Goal: Transaction & Acquisition: Purchase product/service

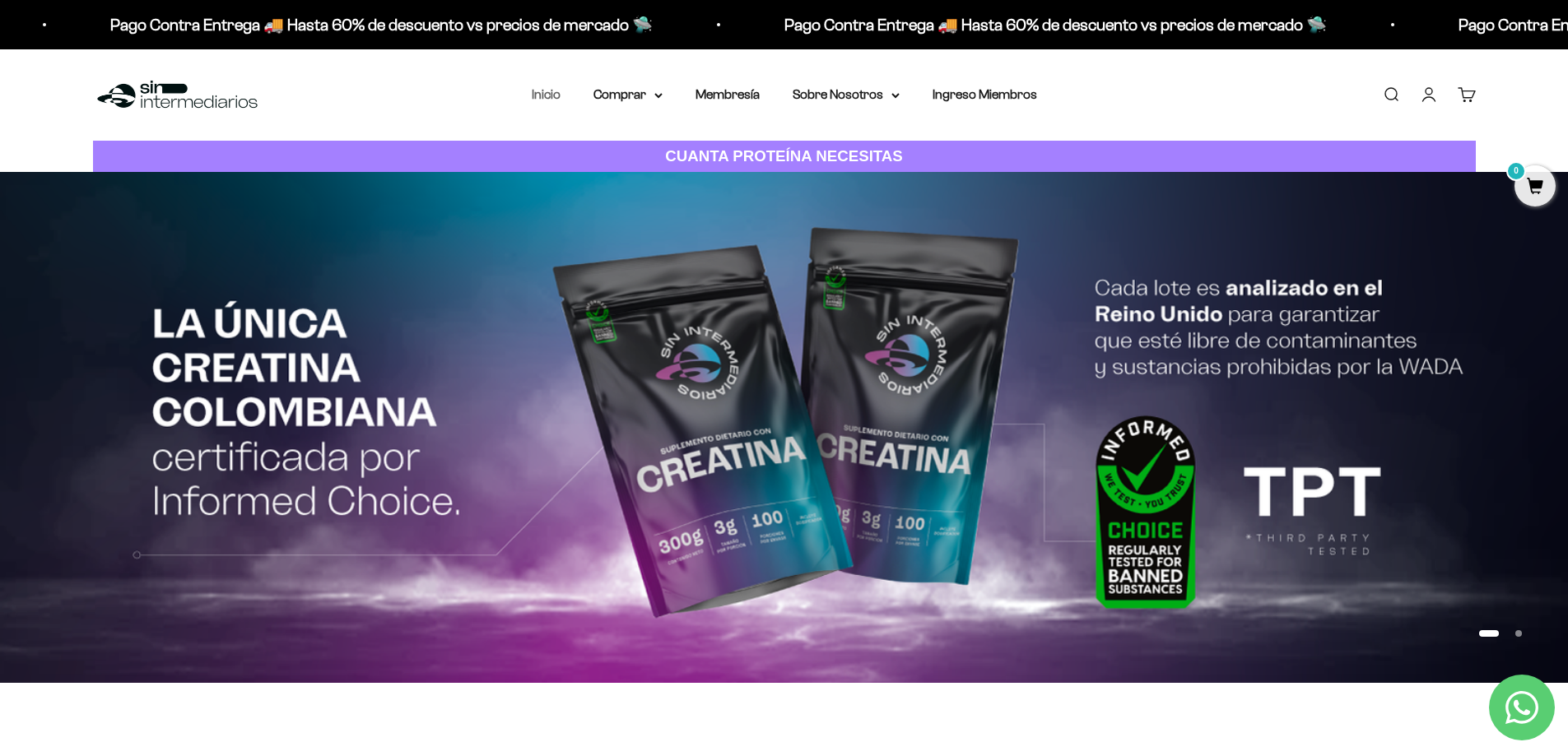
click at [539, 102] on li "Inicio" at bounding box center [546, 95] width 29 height 22
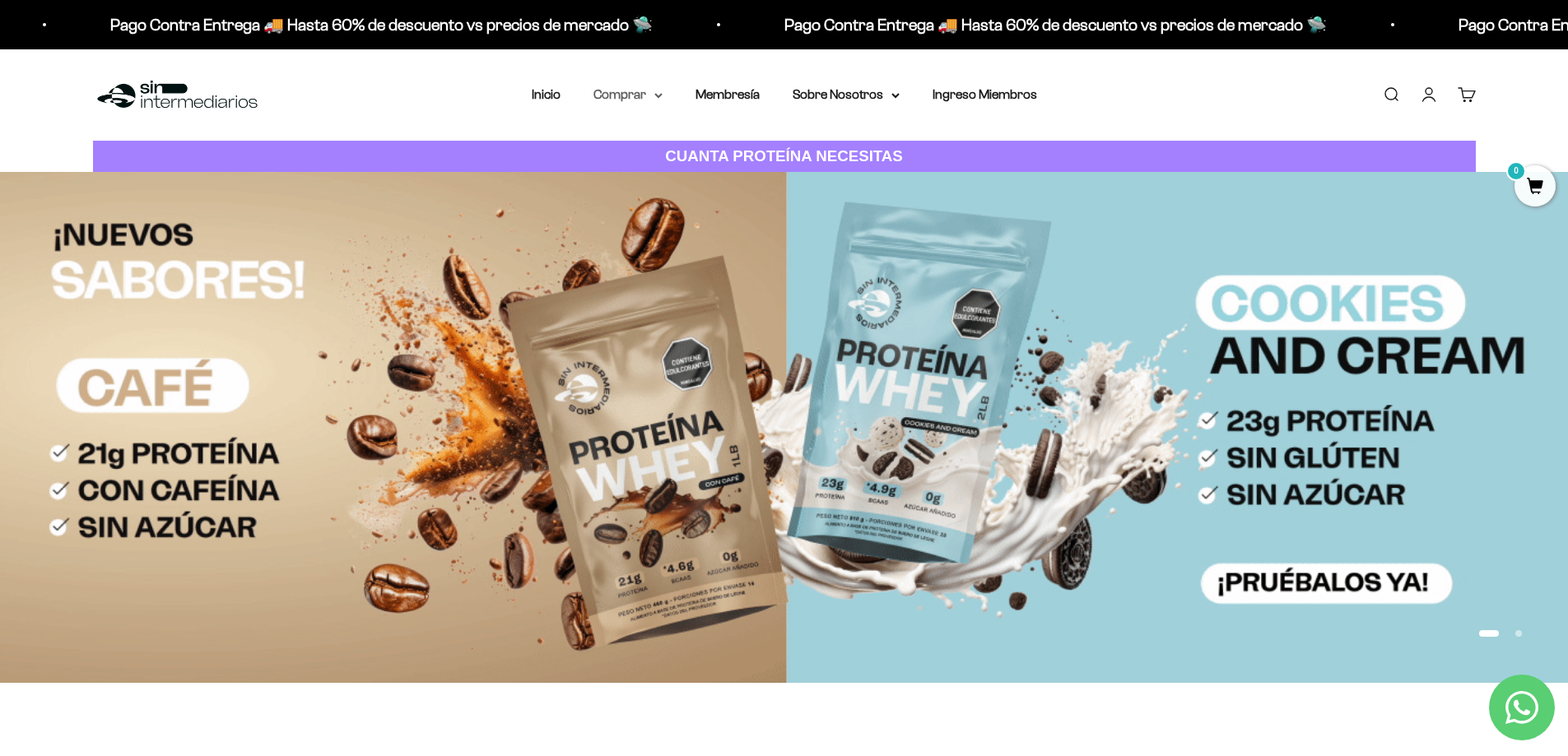
click at [637, 96] on summary "Comprar" at bounding box center [628, 95] width 69 height 22
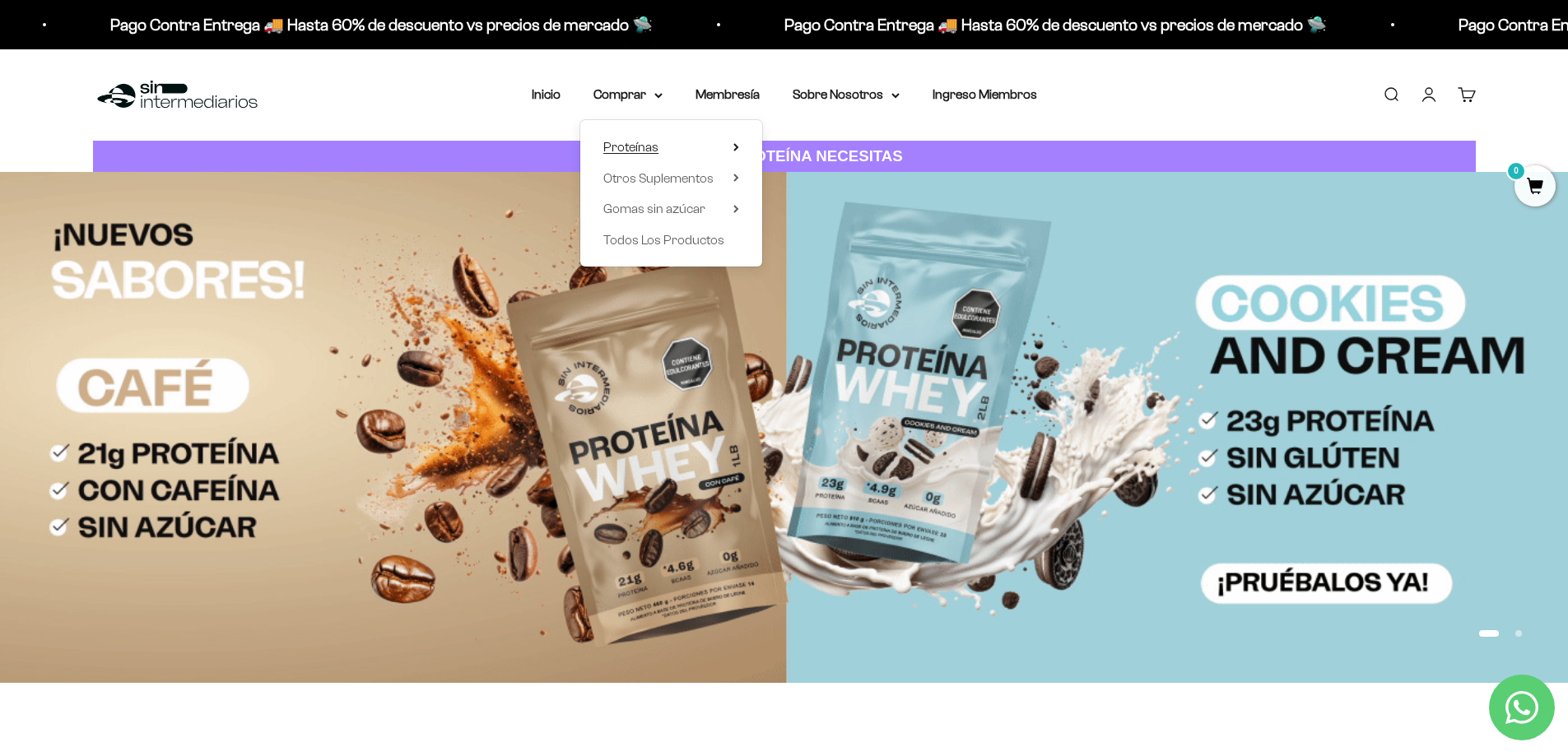
click at [635, 150] on span "Proteínas" at bounding box center [631, 147] width 55 height 14
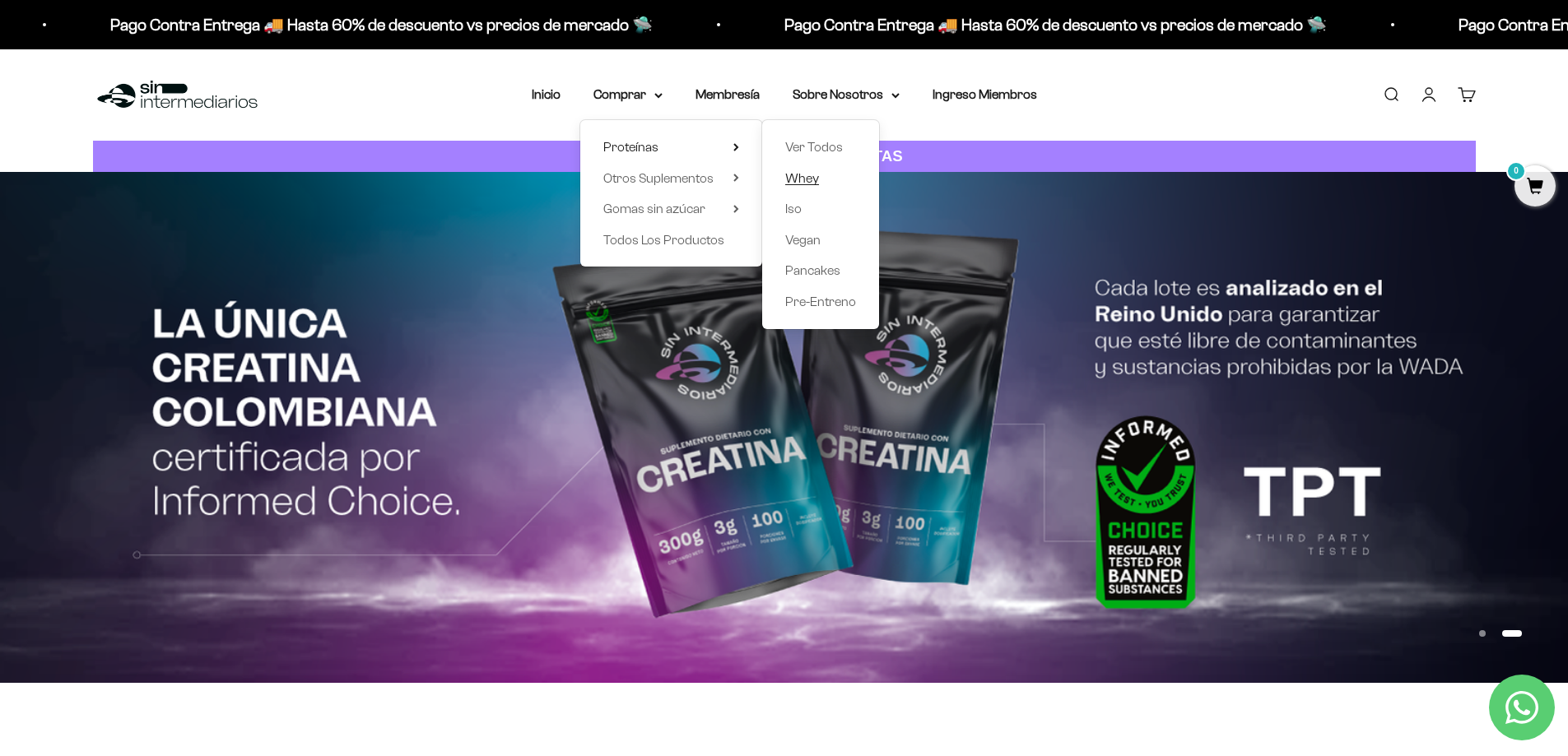
click at [805, 177] on span "Whey" at bounding box center [802, 178] width 34 height 14
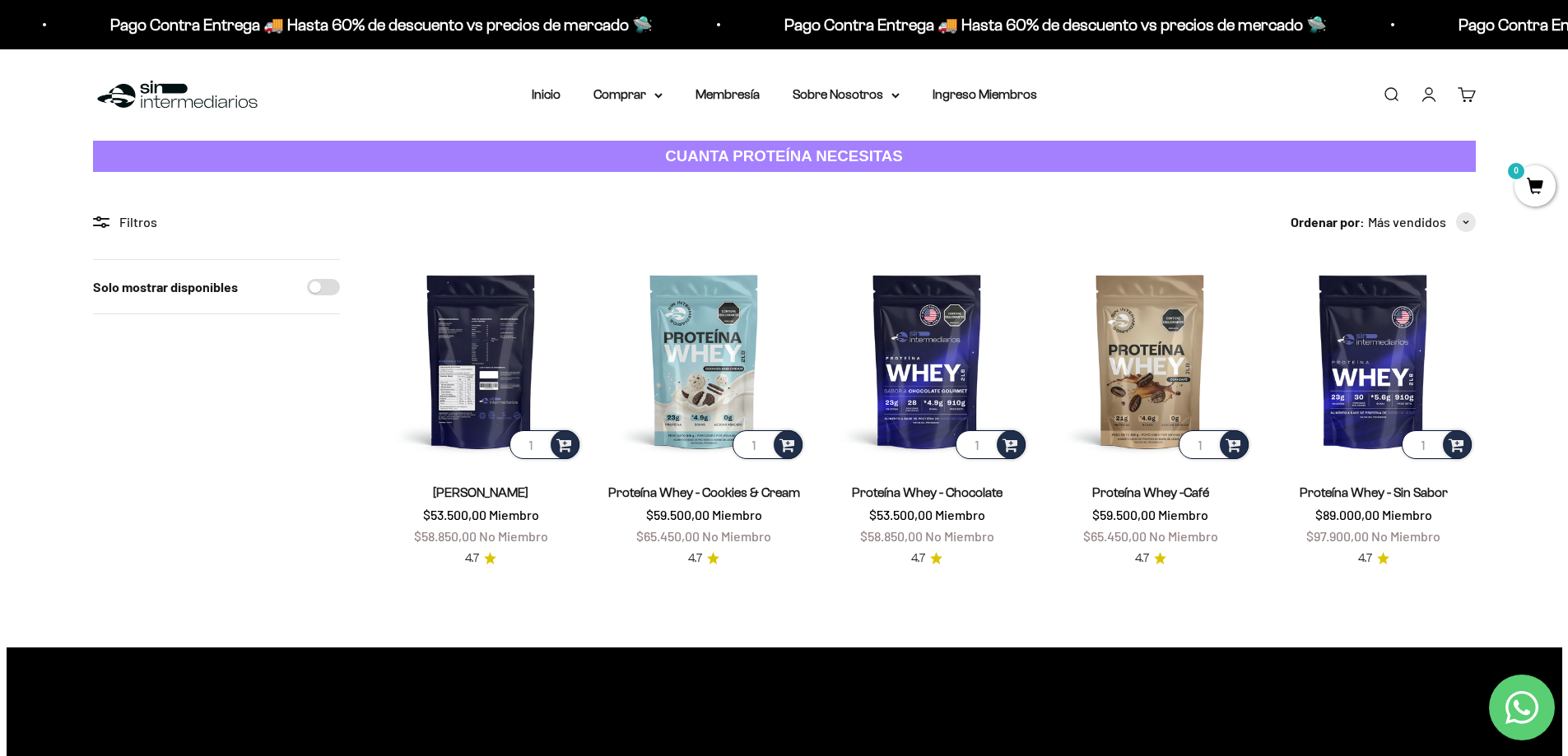
click at [496, 362] on img at bounding box center [481, 361] width 203 height 203
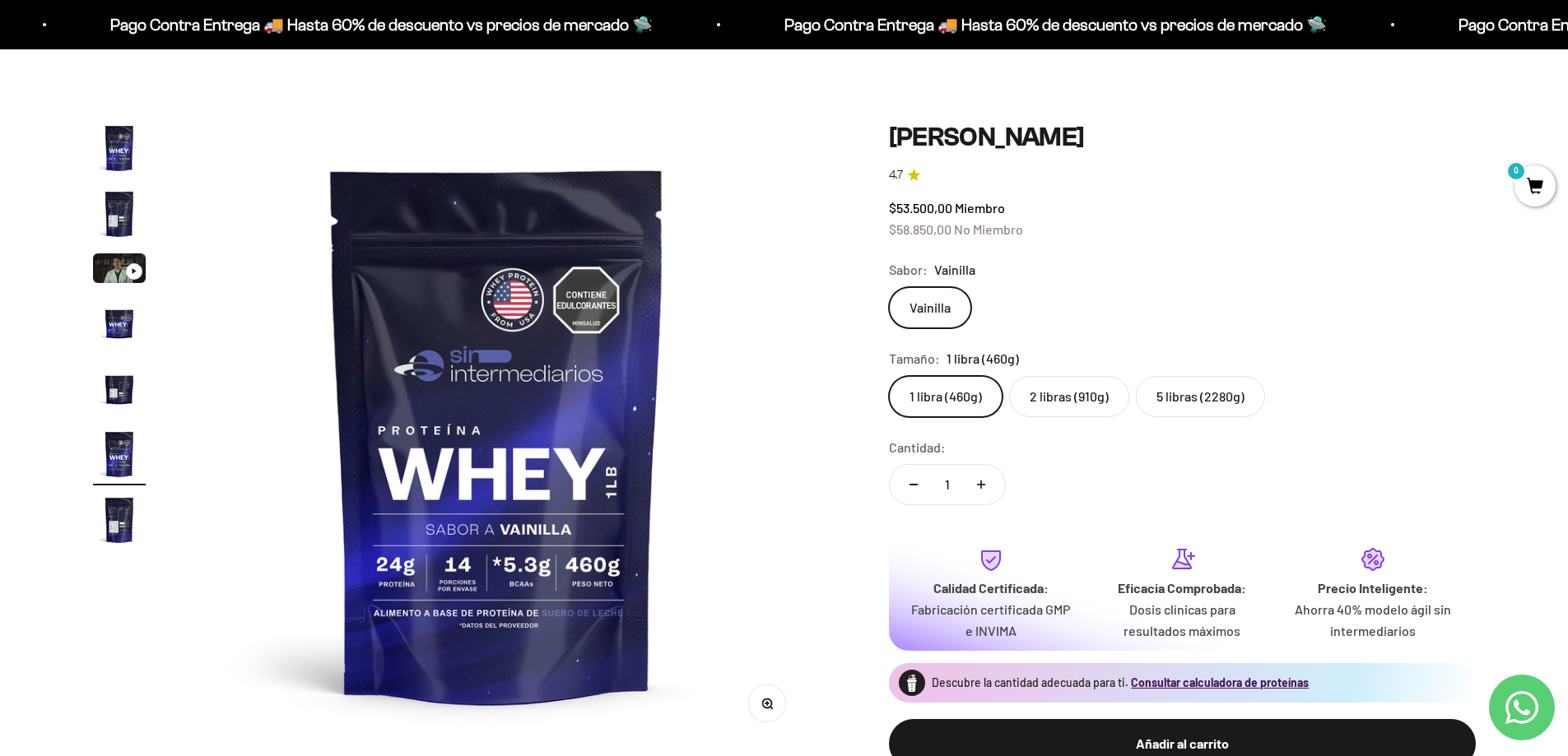
scroll to position [164, 0]
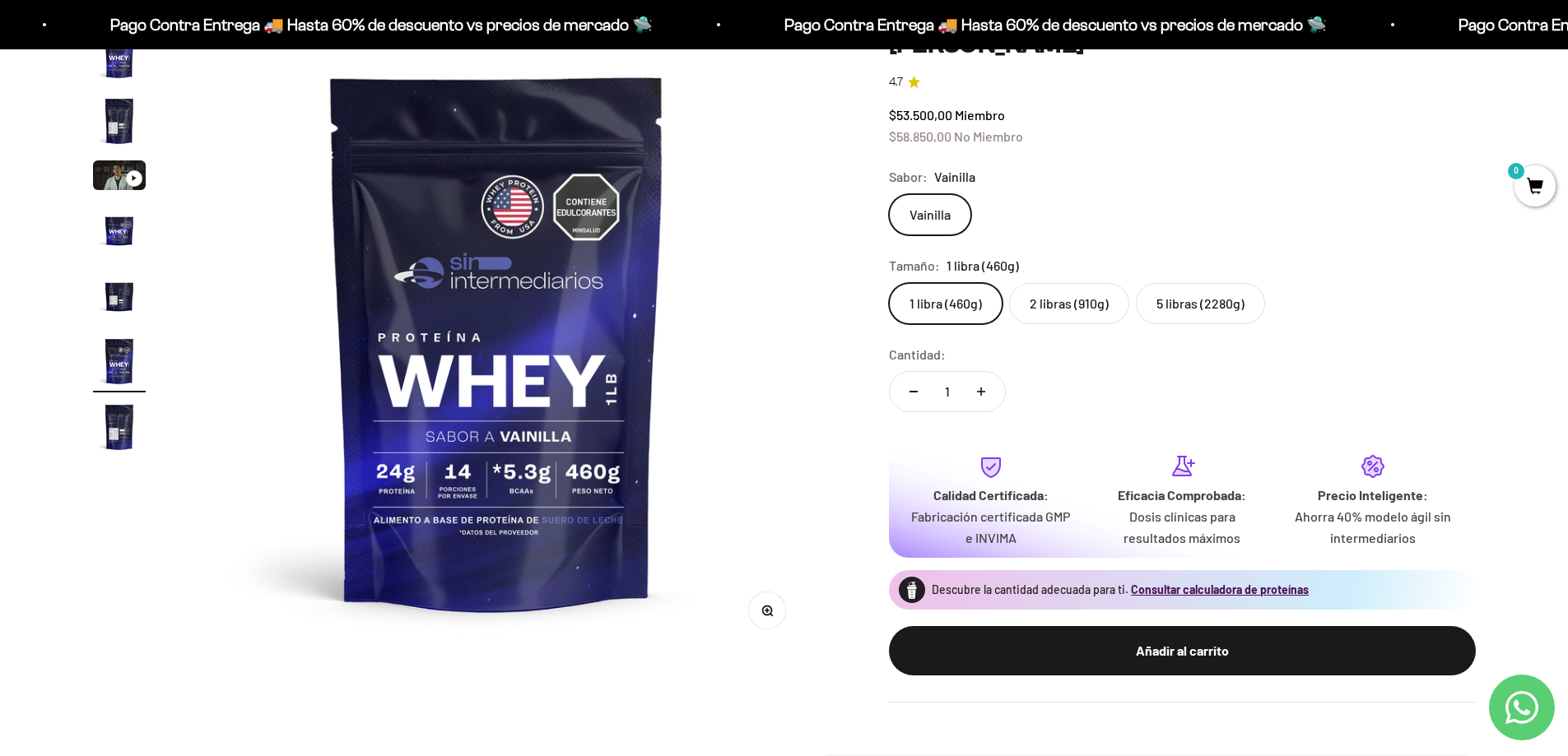
click at [1172, 306] on label "5 libras (2280g)" at bounding box center [1200, 303] width 129 height 41
click at [889, 283] on input "5 libras (2280g)" at bounding box center [888, 282] width 1 height 1
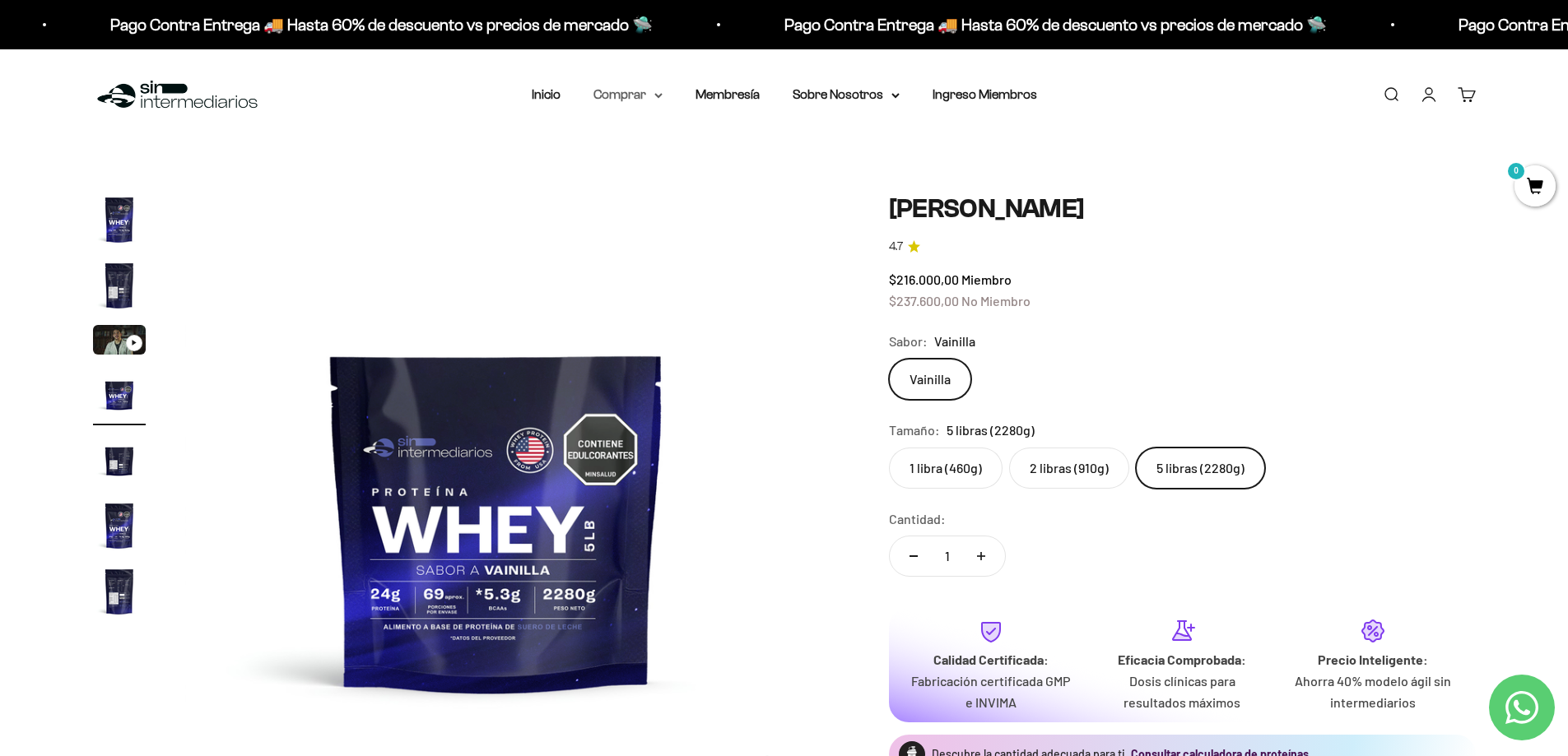
click at [626, 96] on summary "Comprar" at bounding box center [628, 95] width 69 height 22
click at [642, 181] on span "Otros Suplementos" at bounding box center [658, 178] width 110 height 14
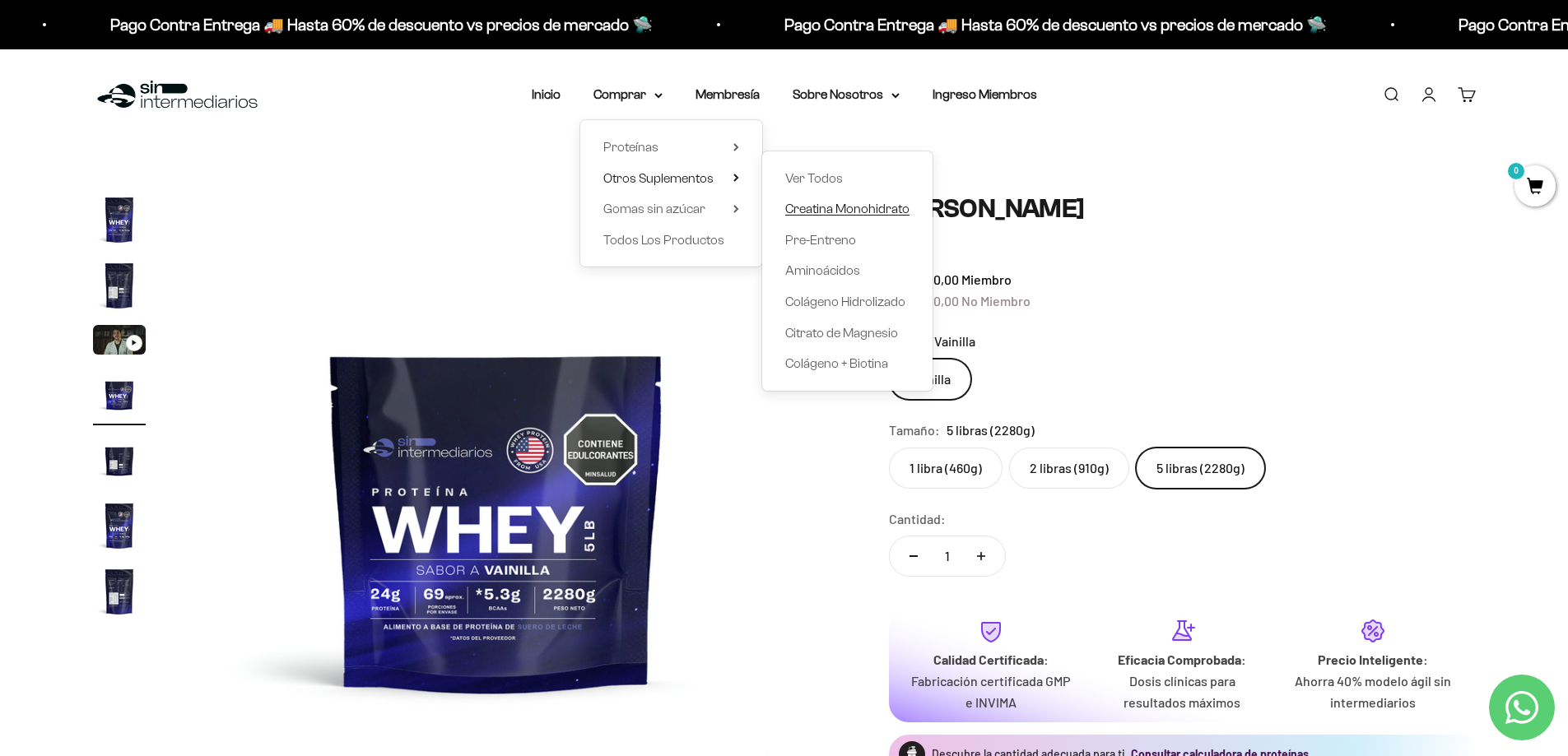
click at [836, 216] on span "Creatina Monohidrato" at bounding box center [848, 208] width 124 height 14
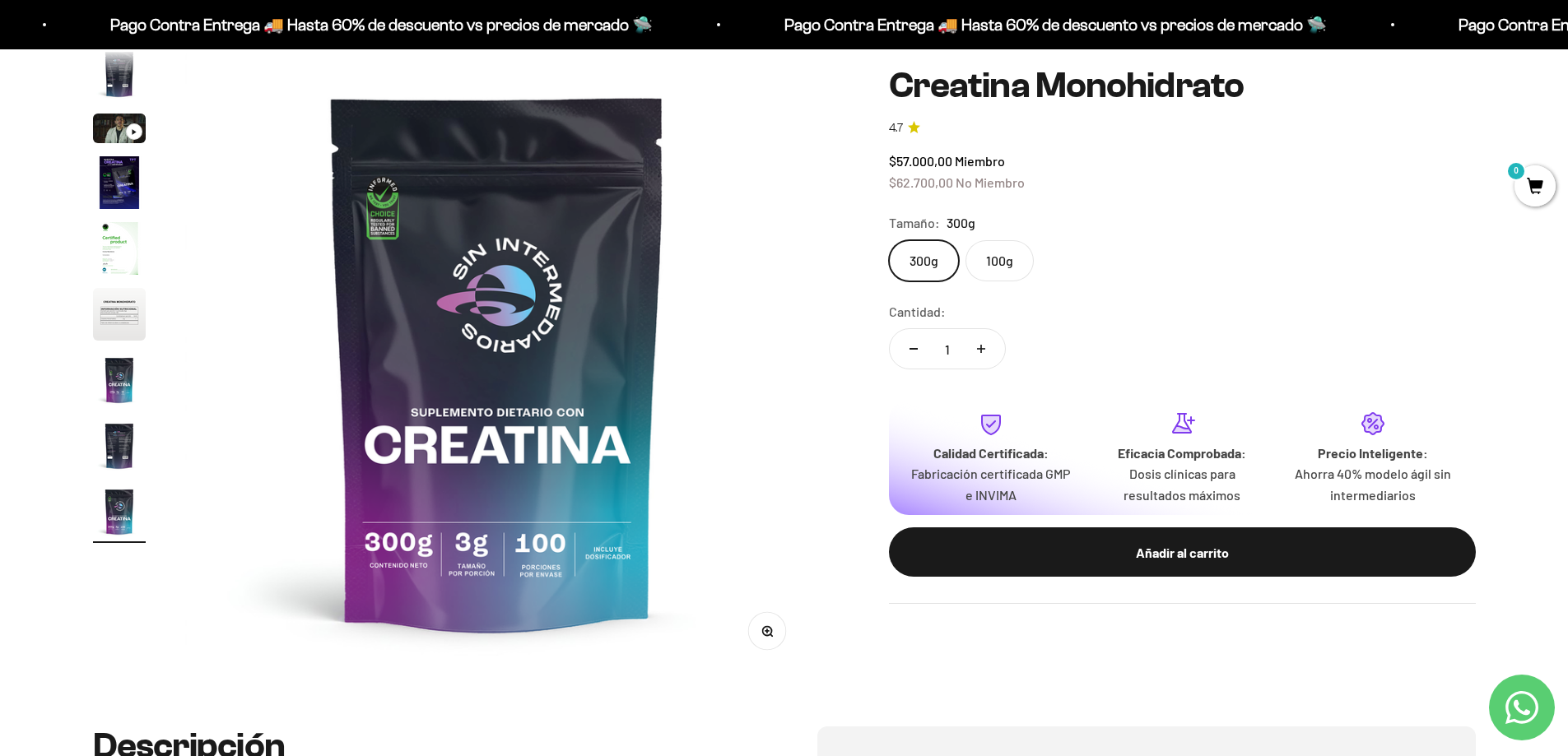
scroll to position [82, 0]
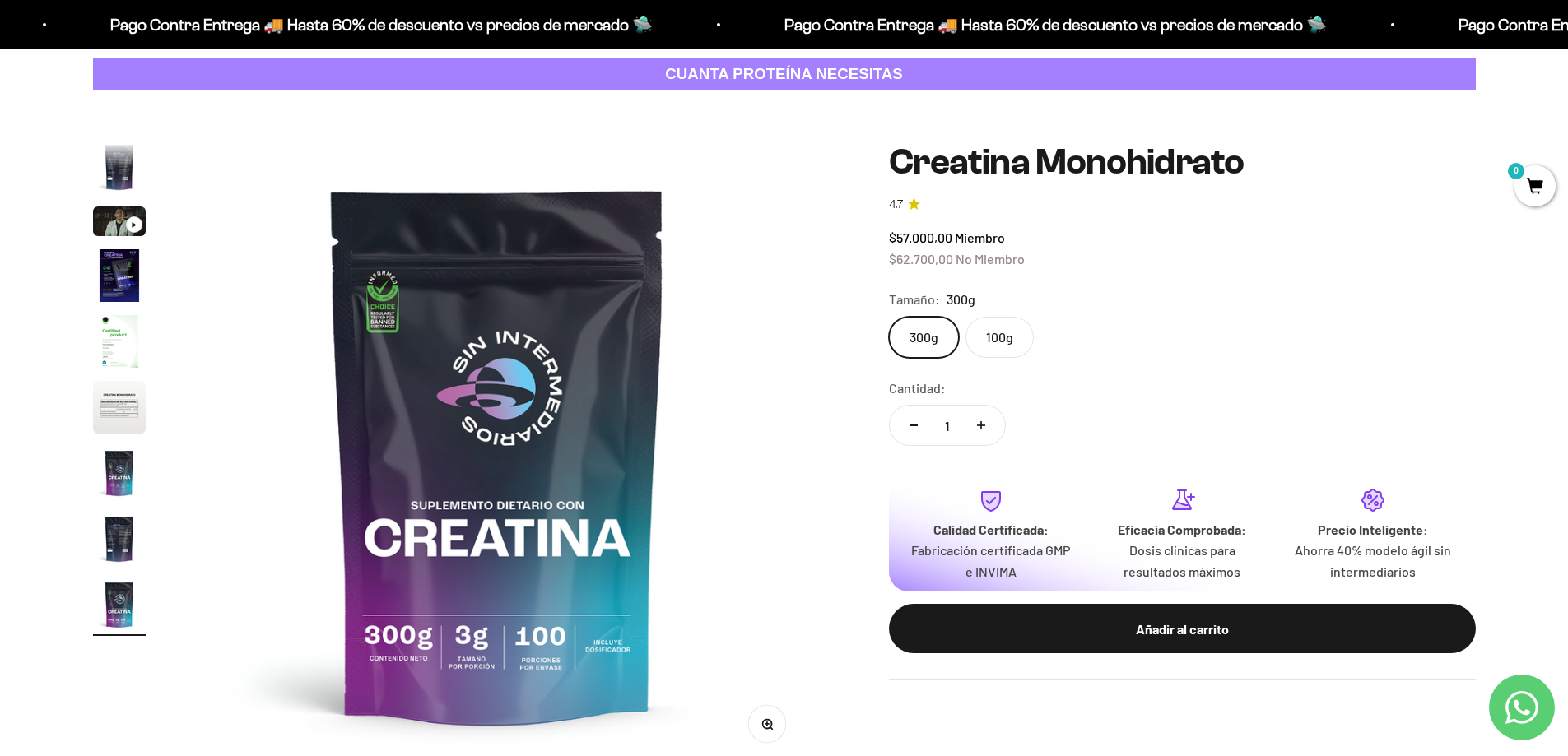
click at [1011, 337] on label "100g" at bounding box center [999, 337] width 68 height 41
click at [889, 317] on input "100g" at bounding box center [888, 316] width 1 height 1
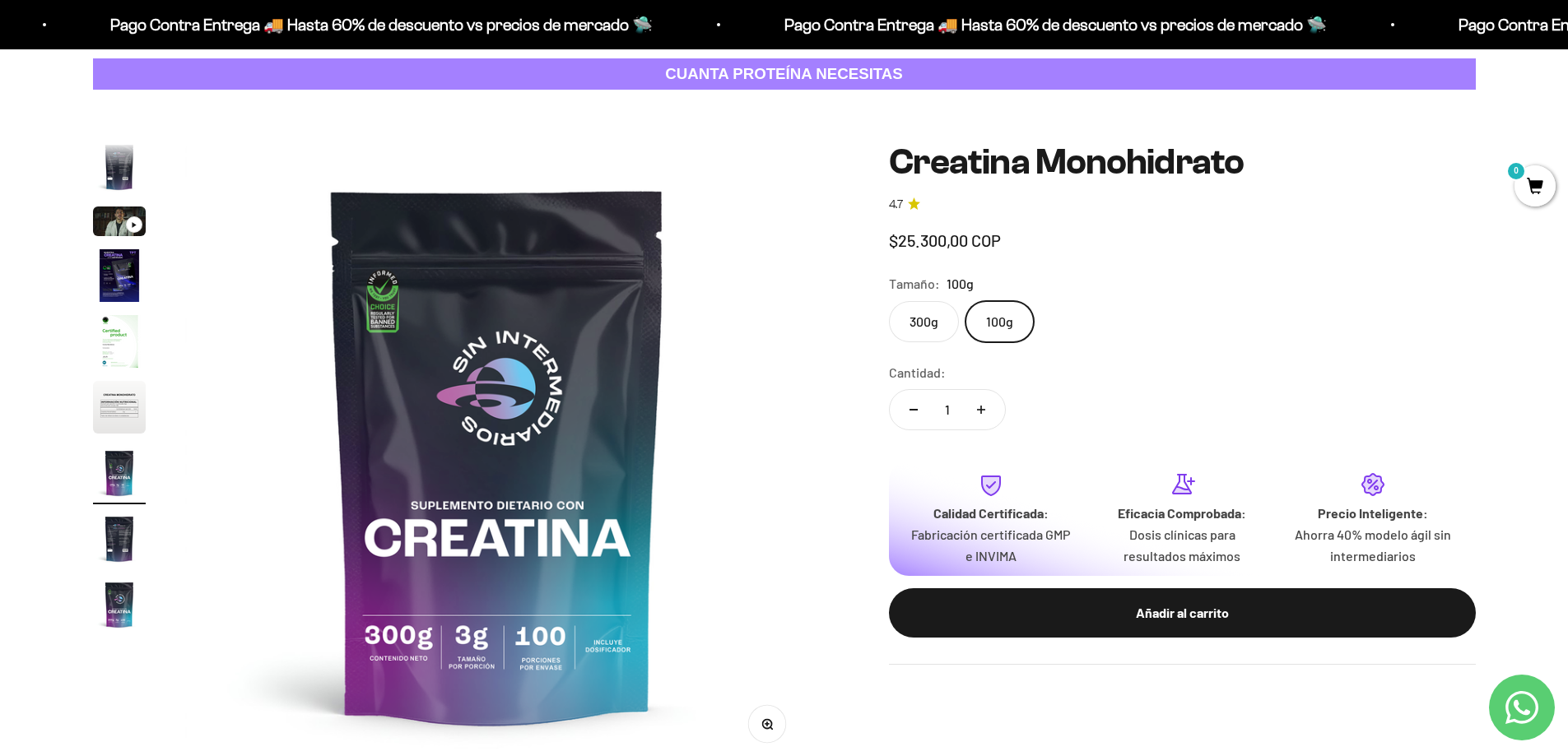
scroll to position [0, 3869]
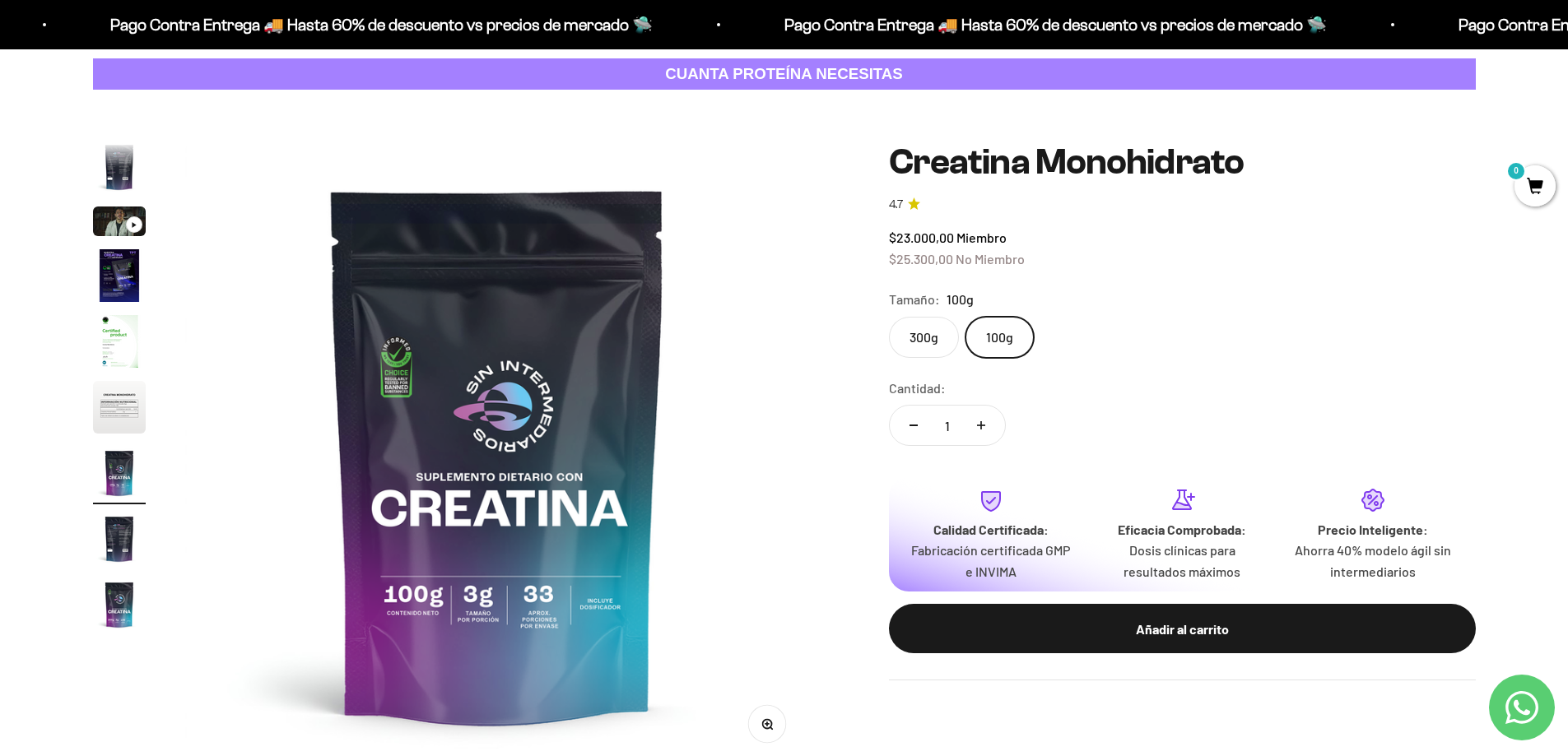
click at [925, 331] on label "300g" at bounding box center [923, 337] width 70 height 41
click at [889, 317] on input "300g" at bounding box center [888, 316] width 1 height 1
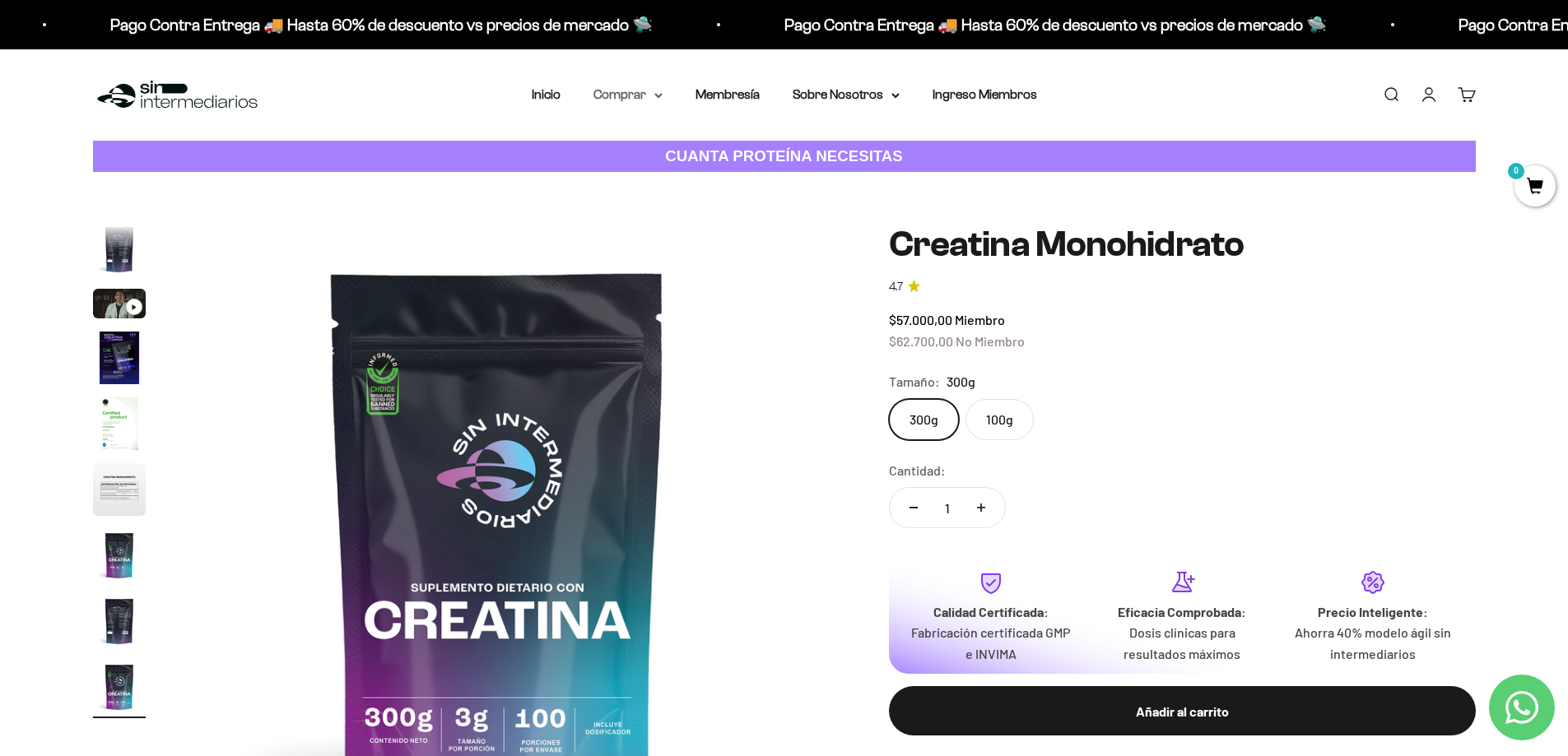
click at [655, 98] on icon at bounding box center [659, 96] width 8 height 6
click at [673, 212] on span "Gomas sin azúcar" at bounding box center [655, 208] width 102 height 14
